Goal: Check status: Check status

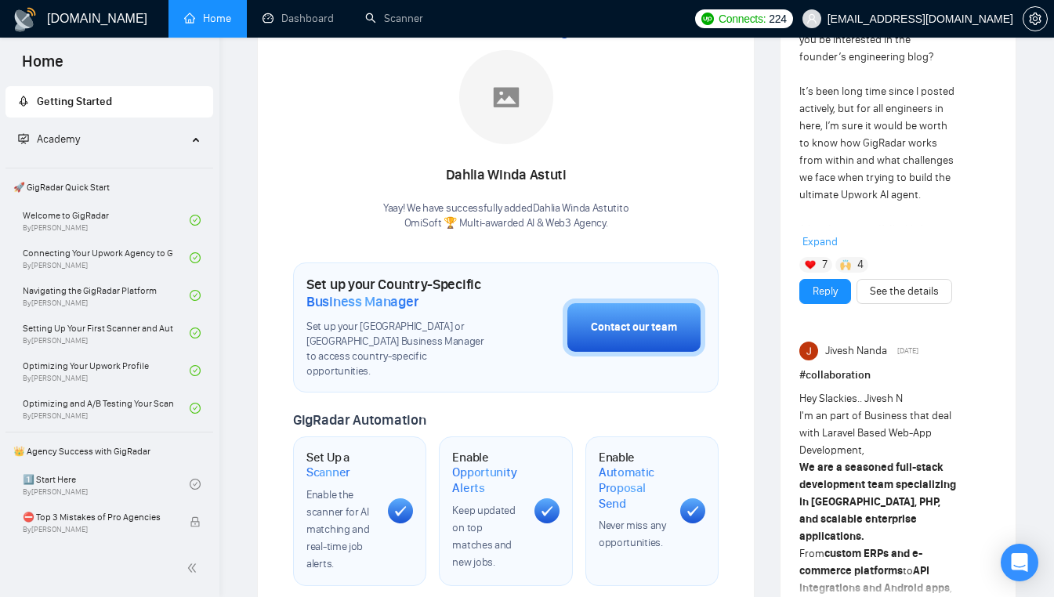
scroll to position [343, 0]
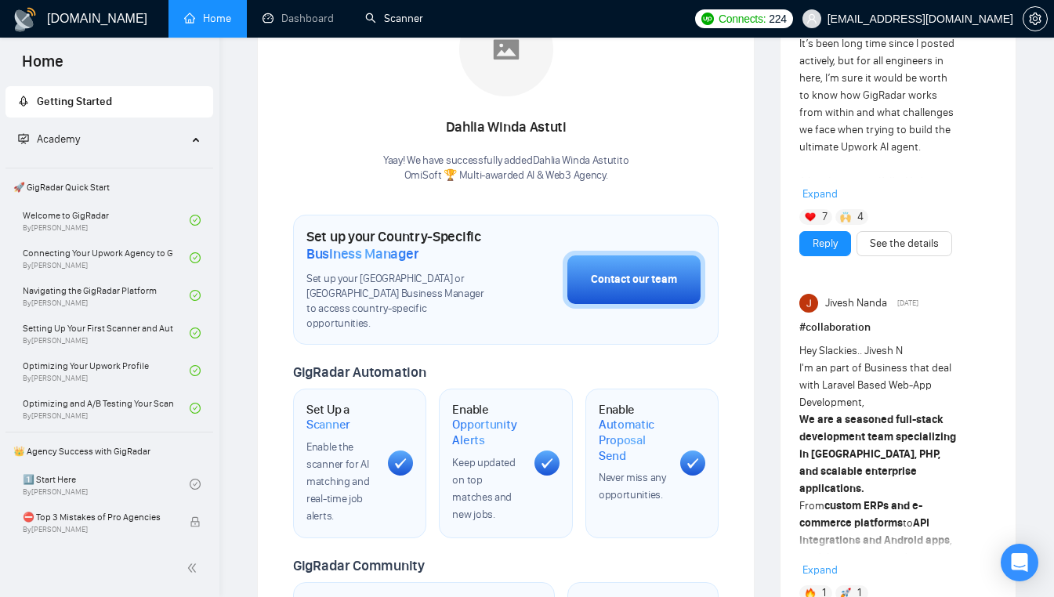
click at [390, 13] on link "Scanner" at bounding box center [394, 18] width 58 height 13
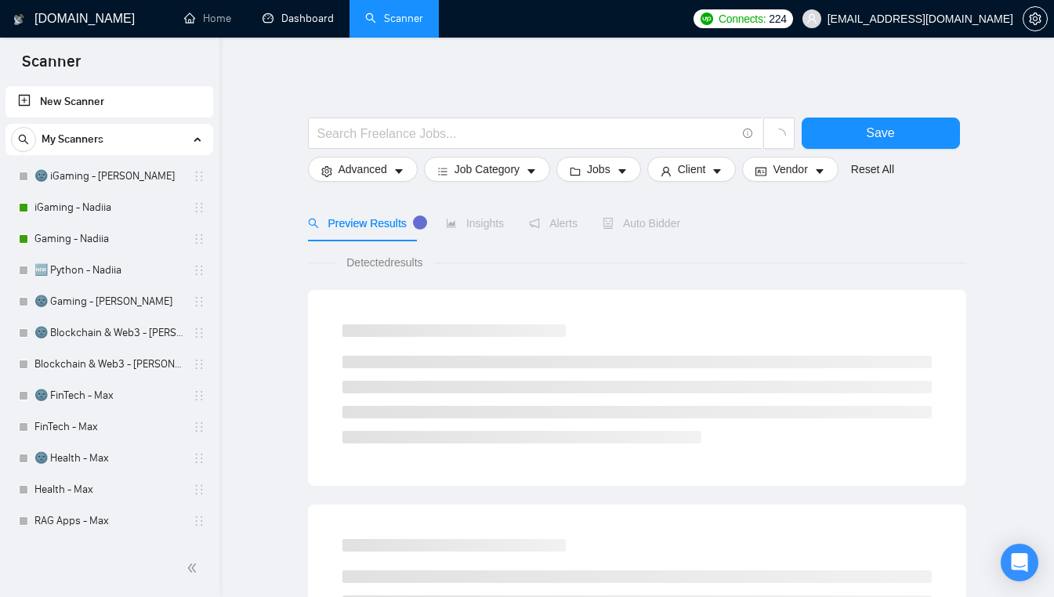
click at [317, 22] on link "Dashboard" at bounding box center [298, 18] width 71 height 13
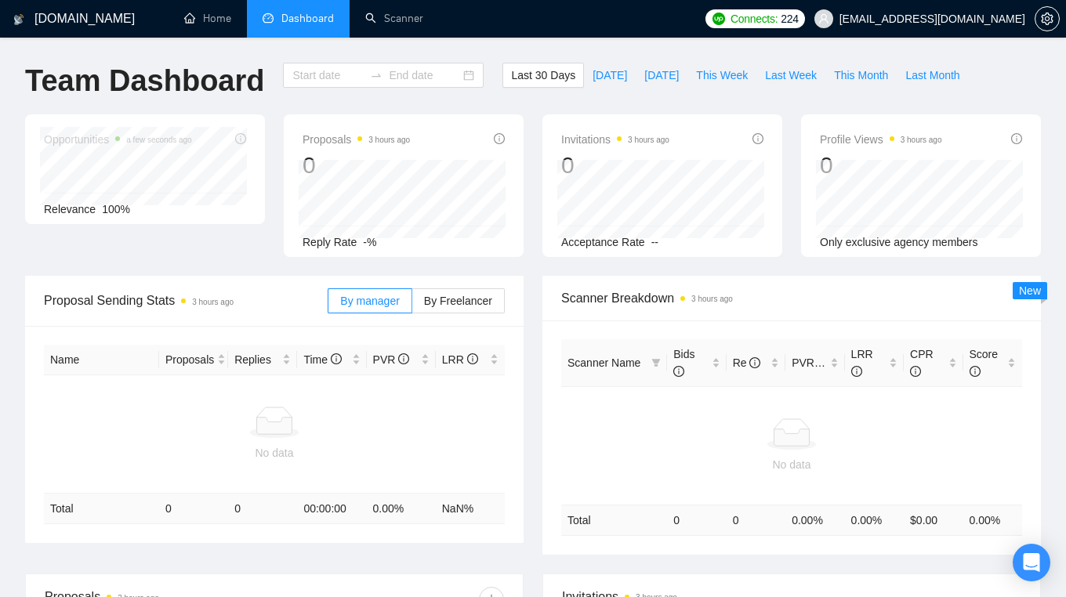
type input "[DATE]"
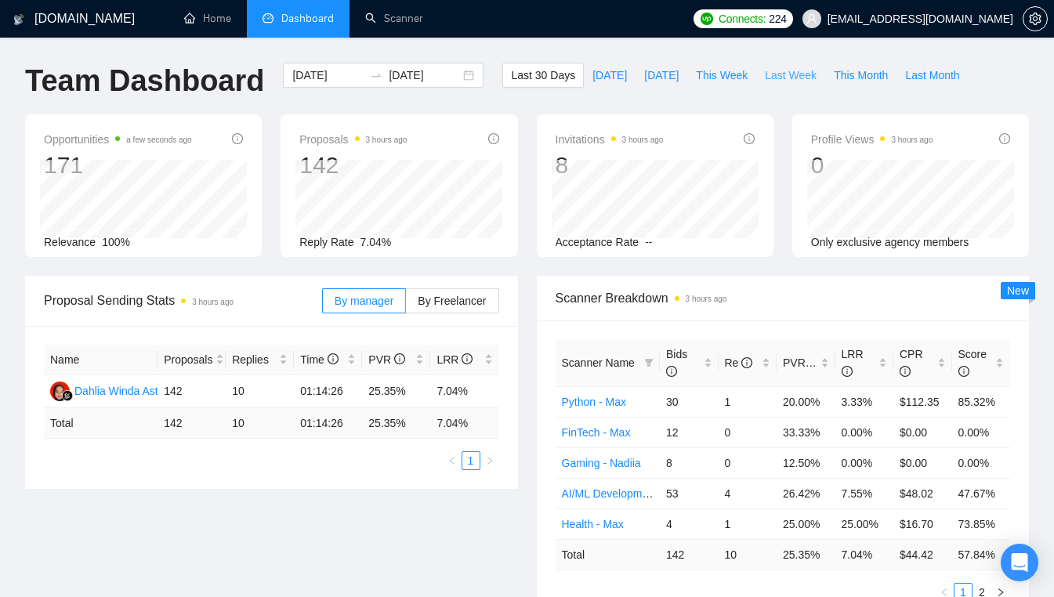
click at [785, 84] on button "Last Week" at bounding box center [790, 75] width 69 height 25
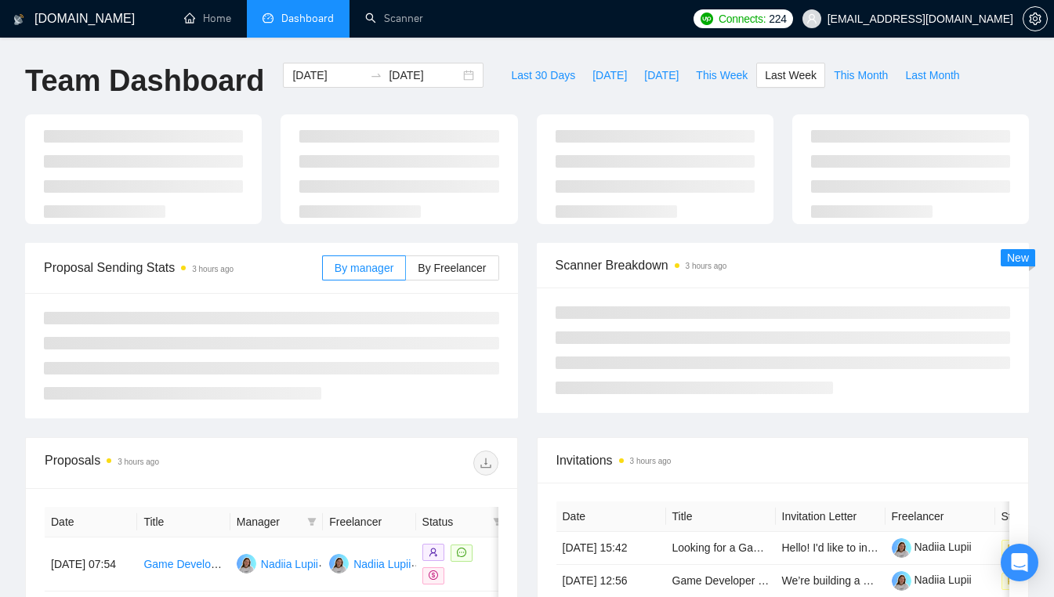
type input "[DATE]"
